Goal: Task Accomplishment & Management: Manage account settings

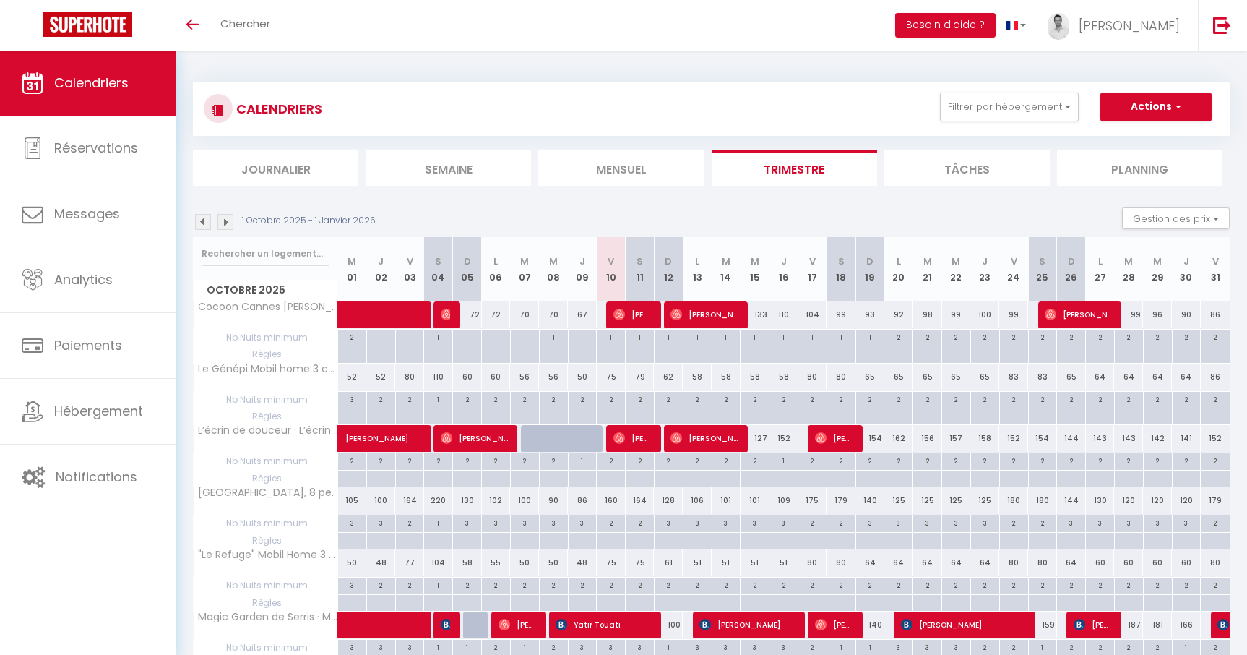
scroll to position [1283, 0]
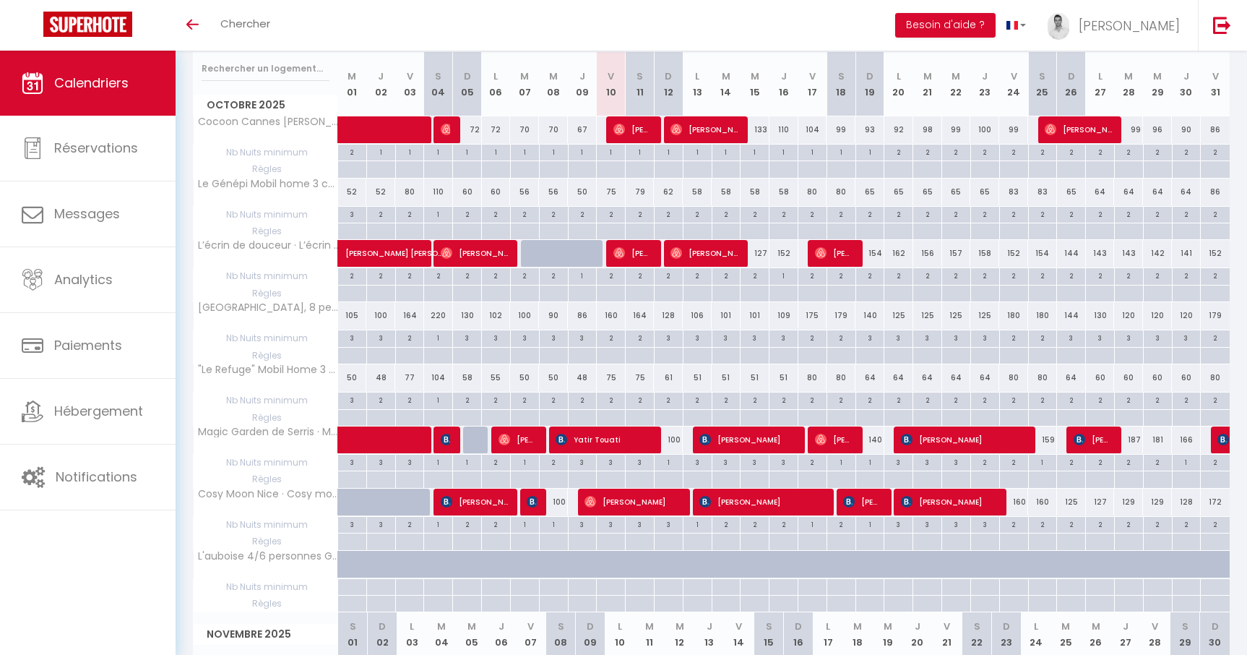
scroll to position [186, 0]
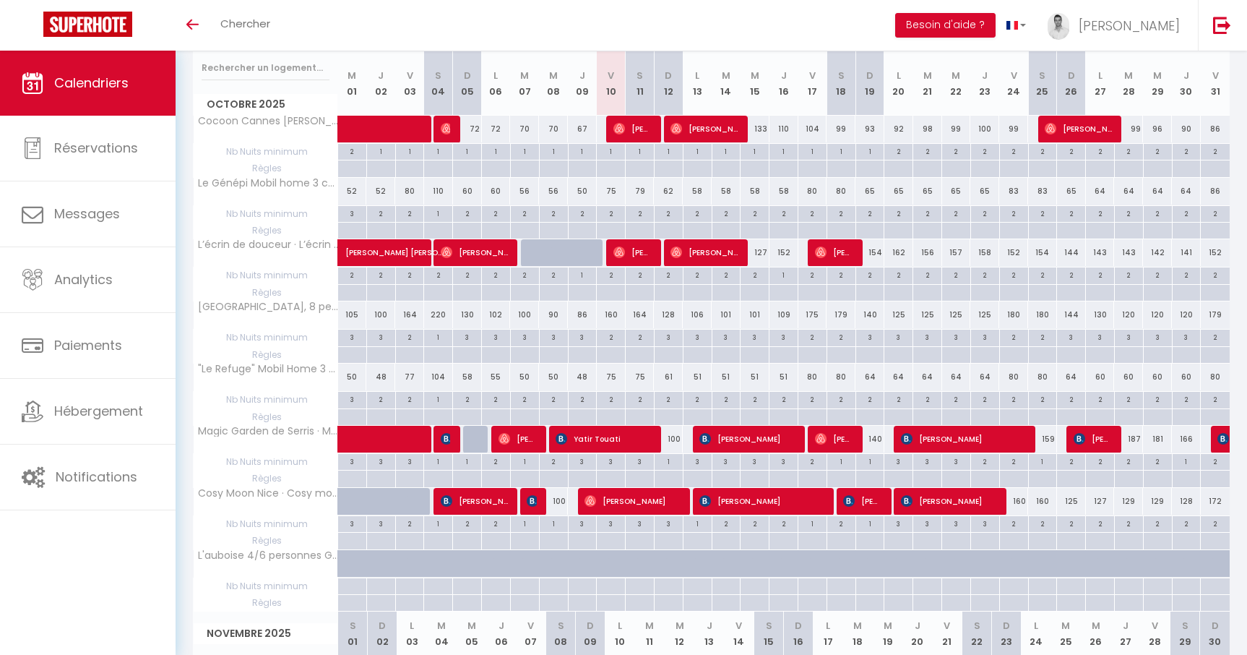
click at [671, 445] on div "100" at bounding box center [668, 439] width 29 height 27
type input "100"
type input "Dim 12 Octobre 2025"
type input "Lun 13 Octobre 2025"
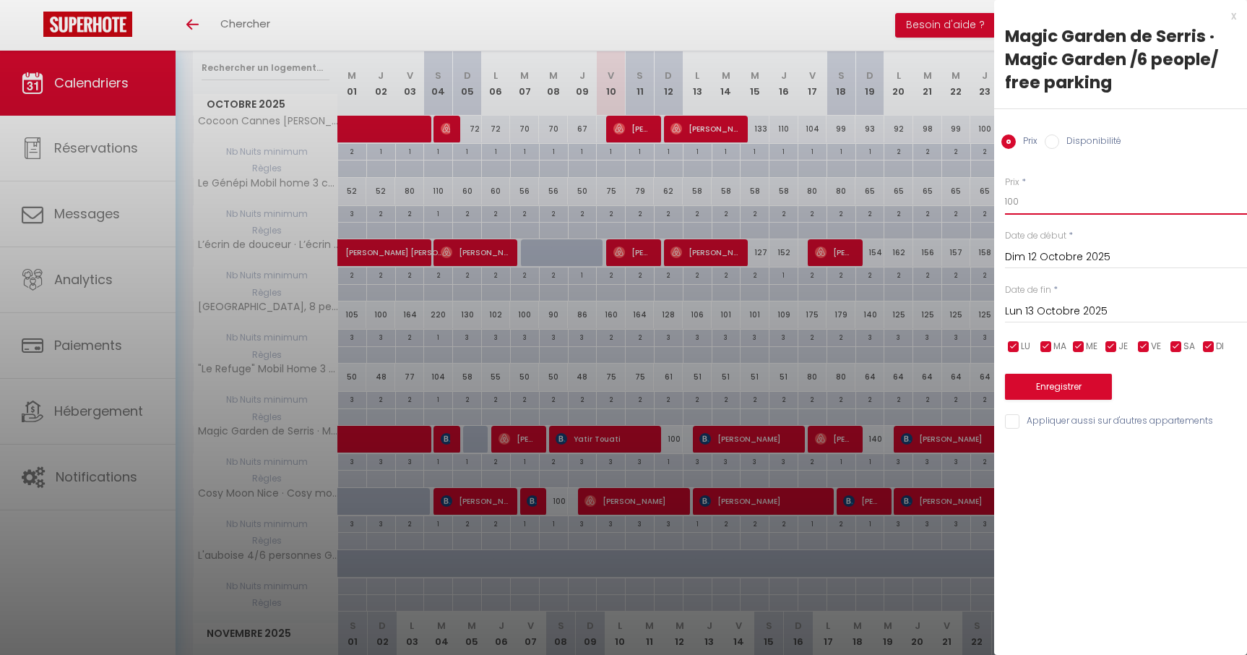
click at [1051, 197] on input "100" at bounding box center [1126, 202] width 242 height 26
type input "1"
type input "97"
click at [1093, 397] on button "Enregistrer" at bounding box center [1058, 387] width 107 height 26
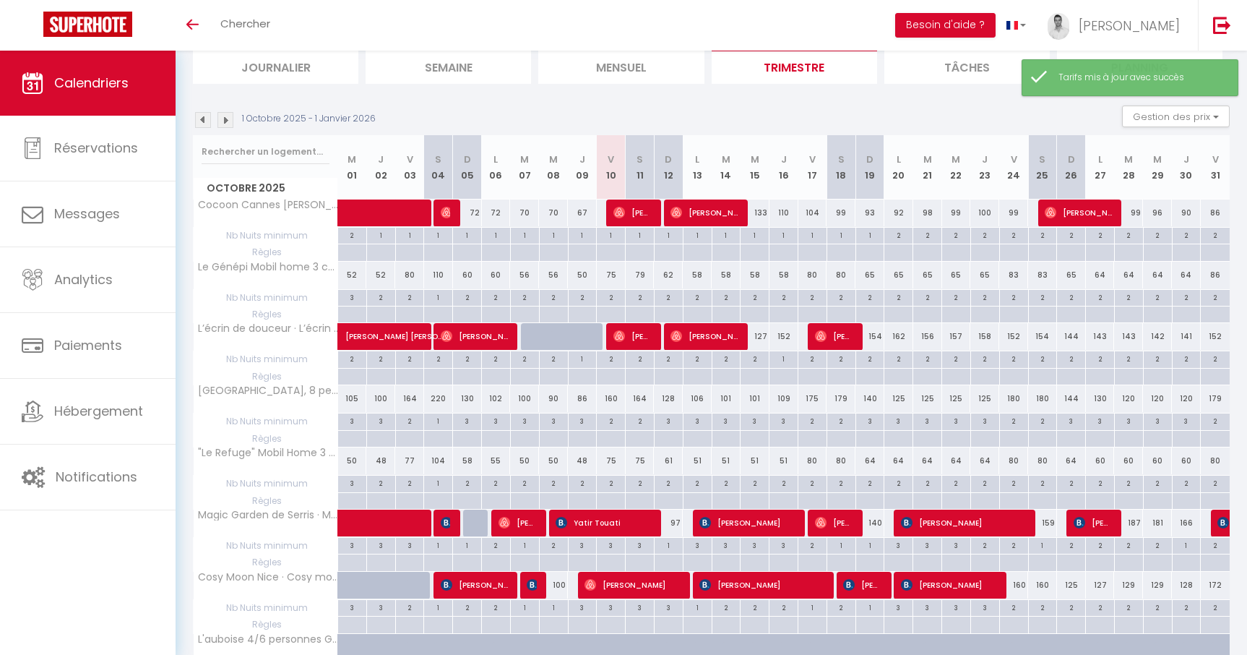
scroll to position [79, 0]
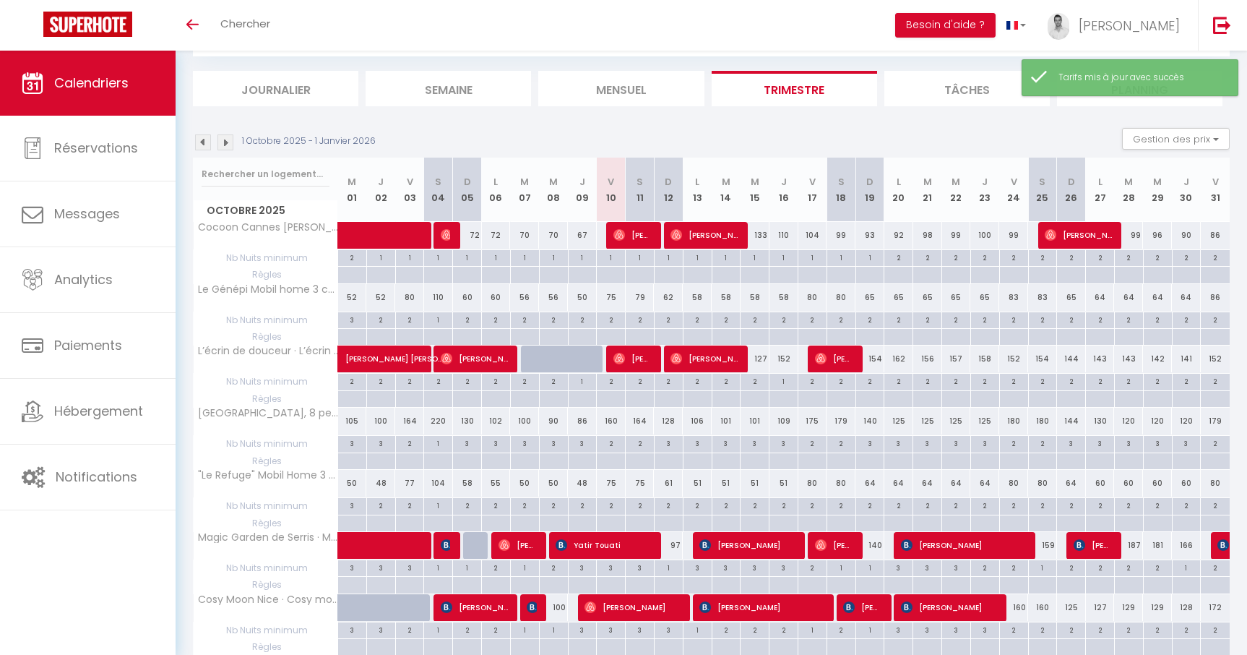
click at [872, 532] on div "140" at bounding box center [870, 545] width 29 height 27
type input "140"
type input "Dim 19 Octobre 2025"
type input "Lun 20 Octobre 2025"
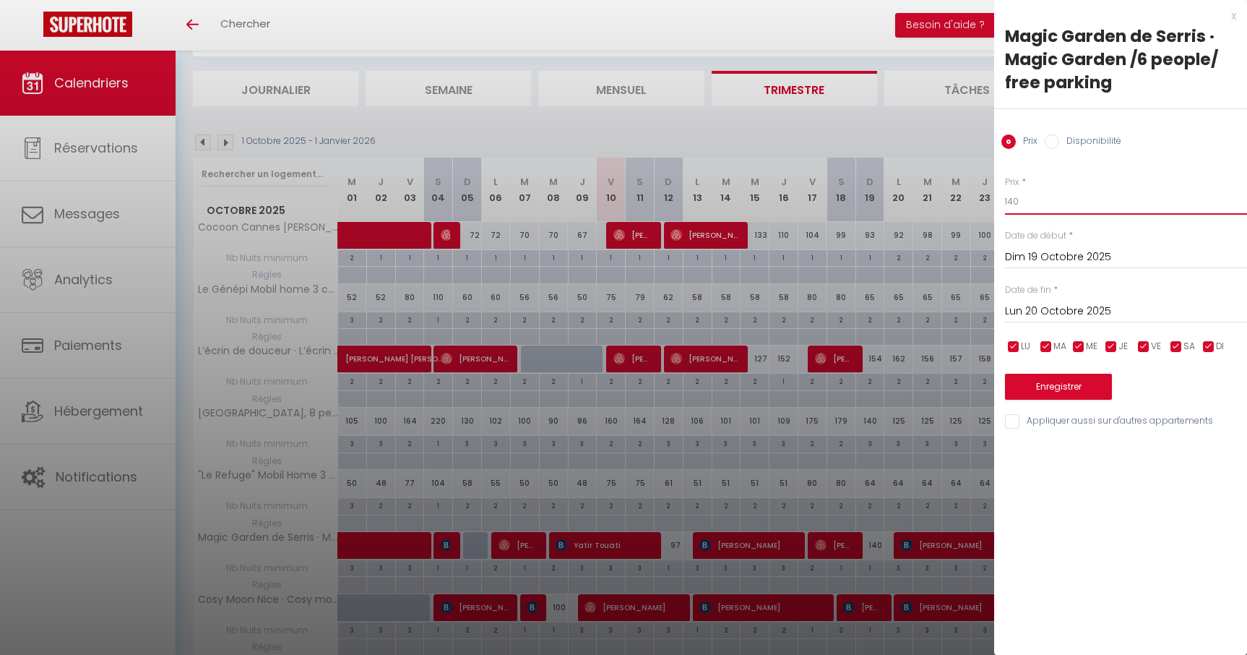
click at [1032, 190] on input "140" at bounding box center [1126, 202] width 242 height 26
click at [1022, 203] on input "140" at bounding box center [1126, 202] width 242 height 26
type input "130"
click at [1034, 382] on button "Enregistrer" at bounding box center [1058, 387] width 107 height 26
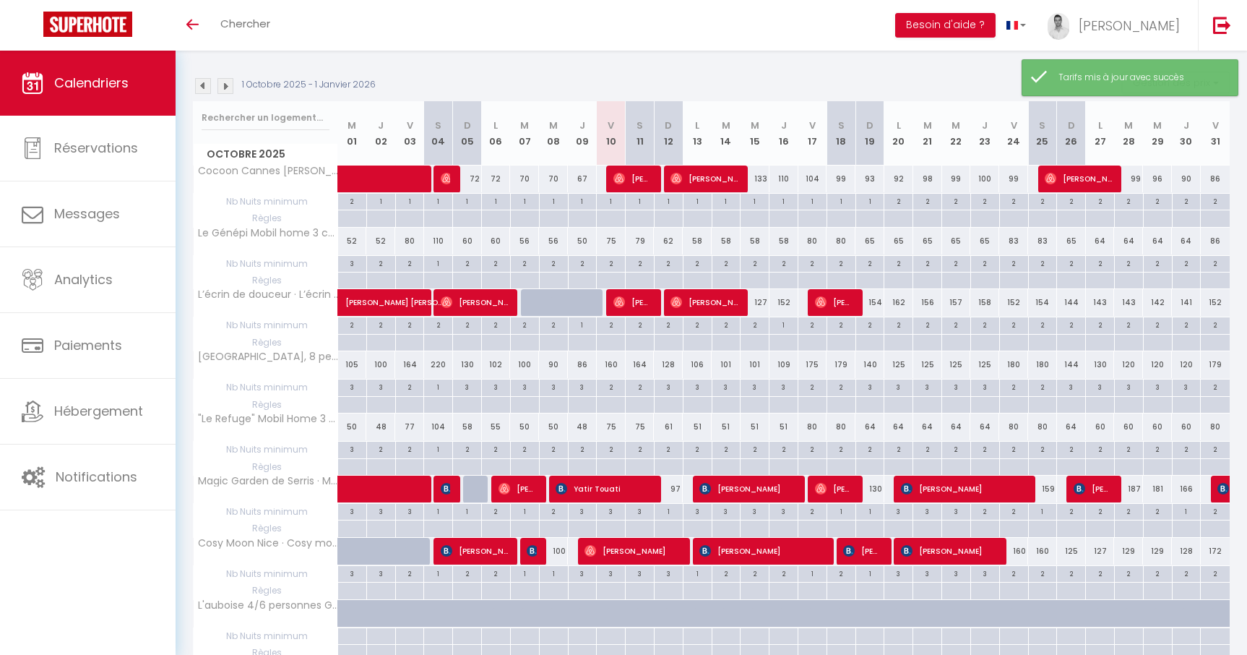
scroll to position [137, 0]
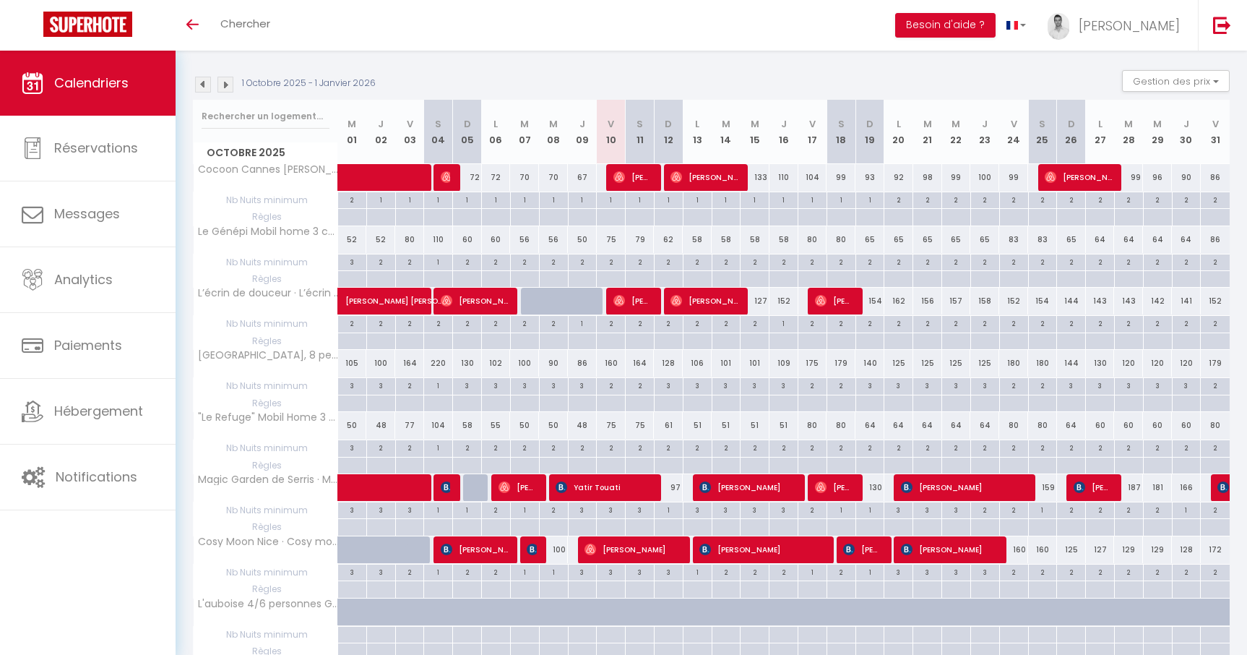
click at [202, 84] on img at bounding box center [203, 85] width 16 height 16
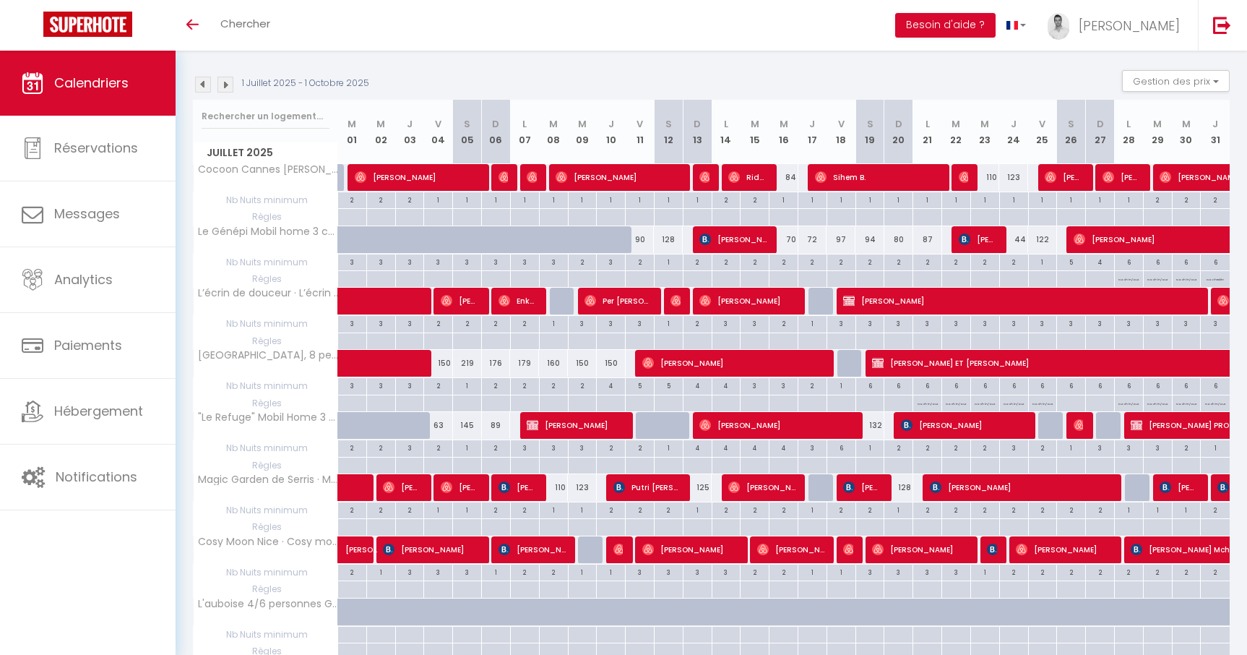
click at [225, 88] on img at bounding box center [225, 85] width 16 height 16
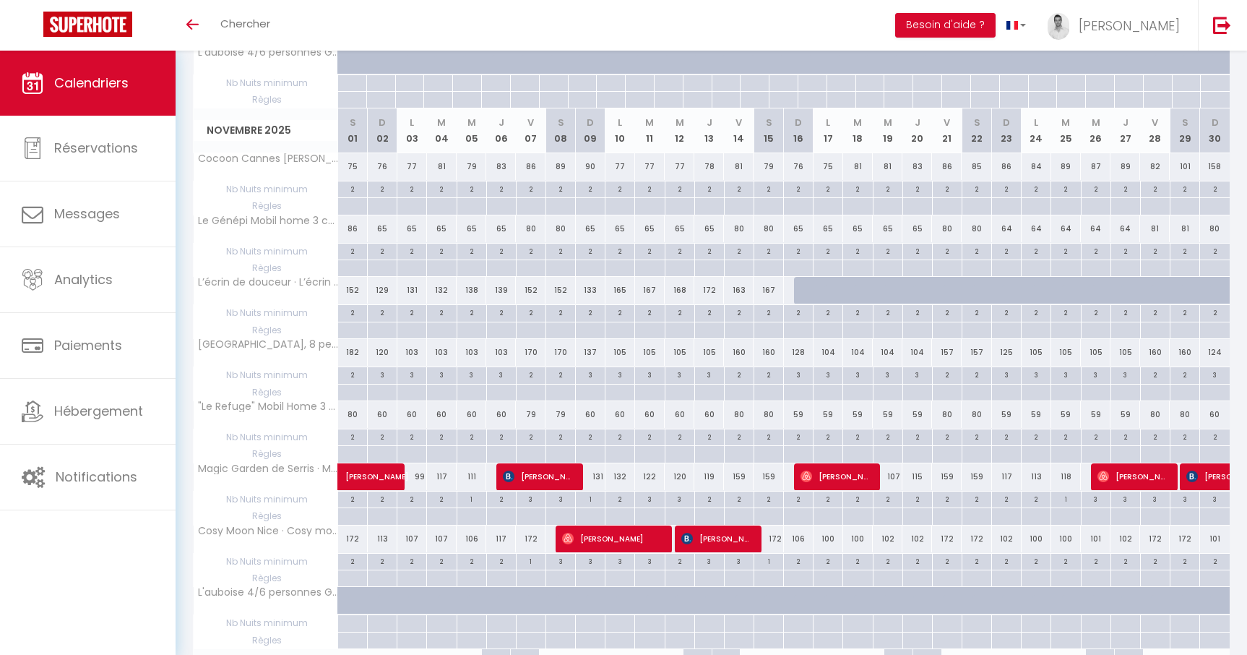
scroll to position [701, 0]
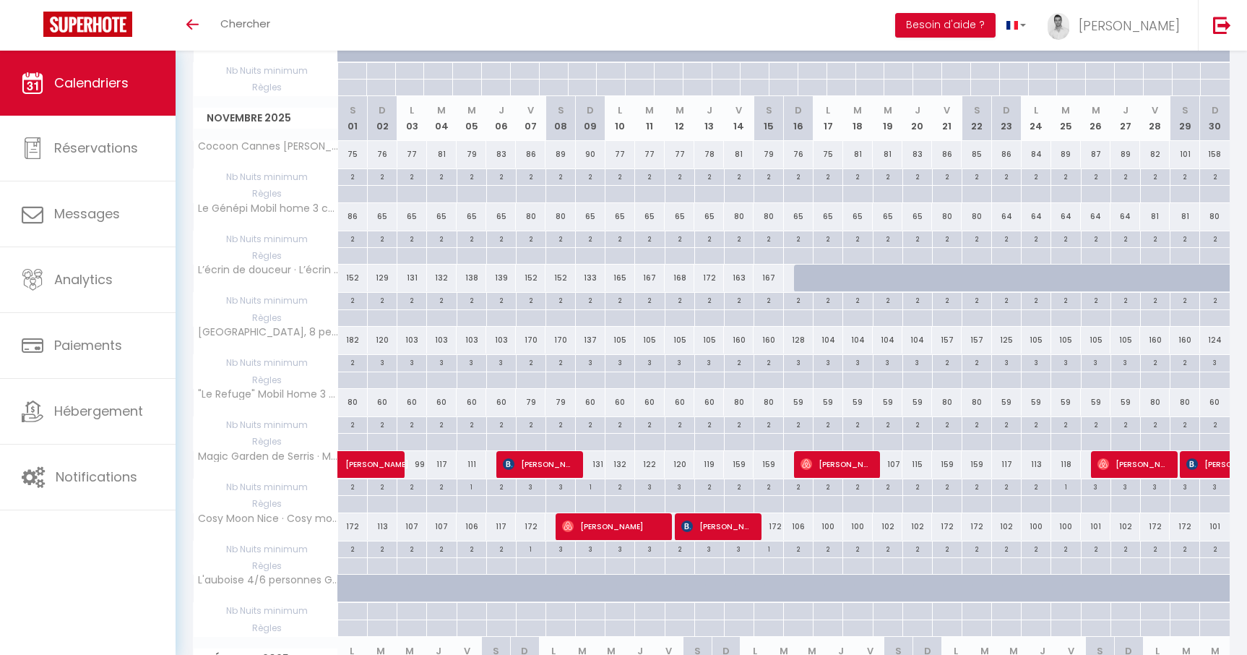
scroll to position [701, 0]
